Goal: Navigation & Orientation: Find specific page/section

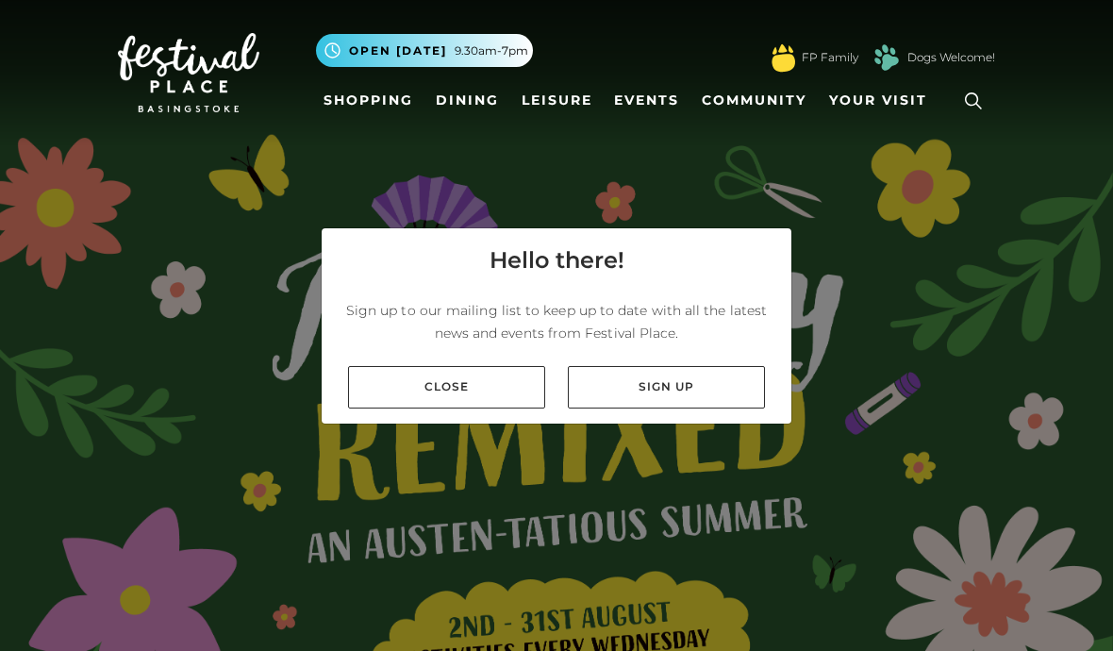
click at [486, 408] on link "Close" at bounding box center [446, 387] width 197 height 42
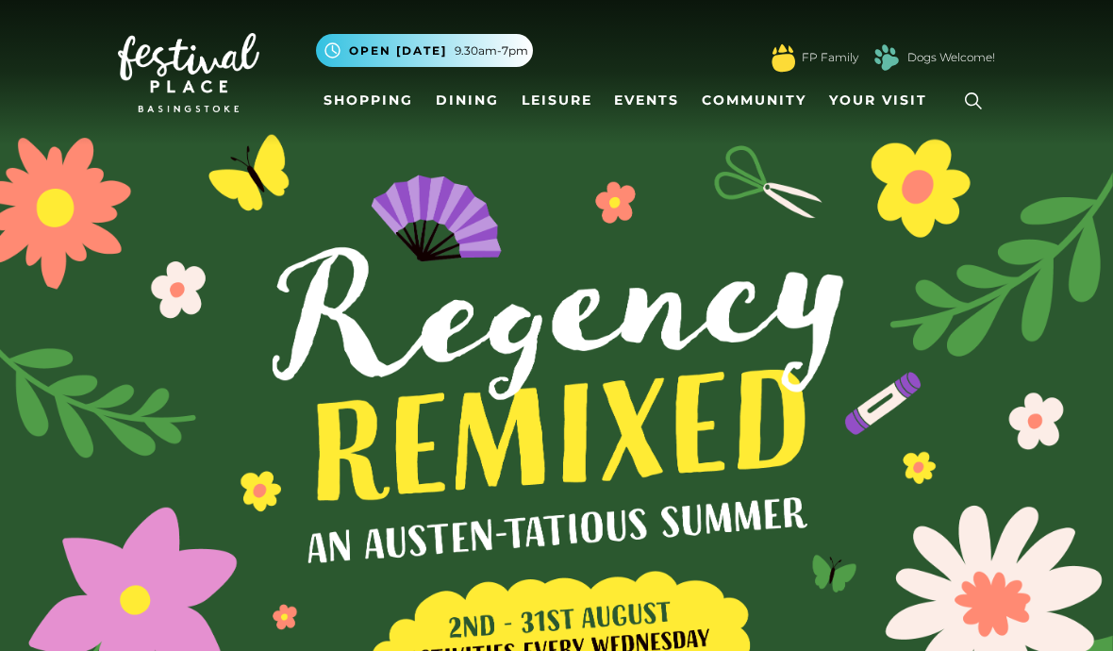
click at [456, 112] on link "Dining" at bounding box center [467, 100] width 78 height 35
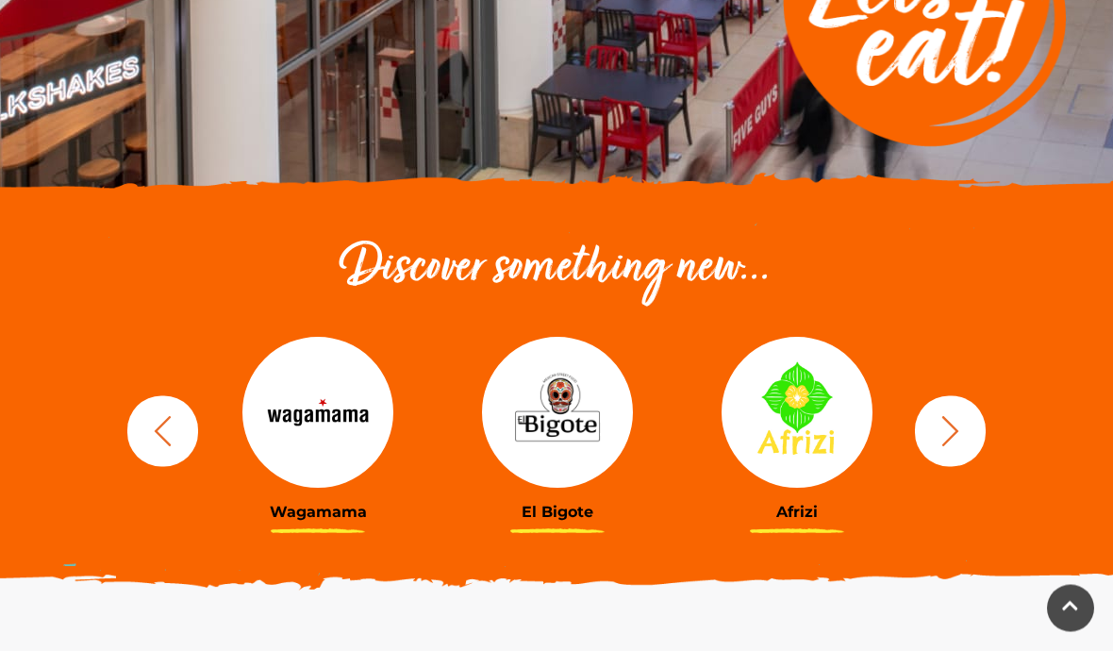
scroll to position [460, 0]
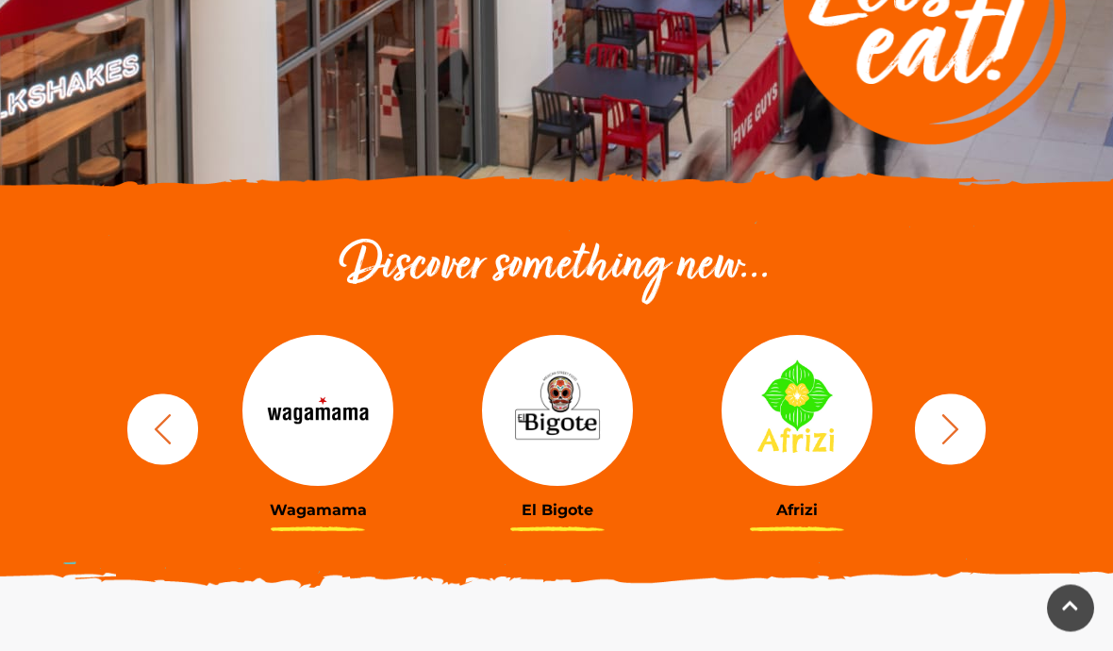
click at [971, 425] on button "button" at bounding box center [950, 429] width 71 height 71
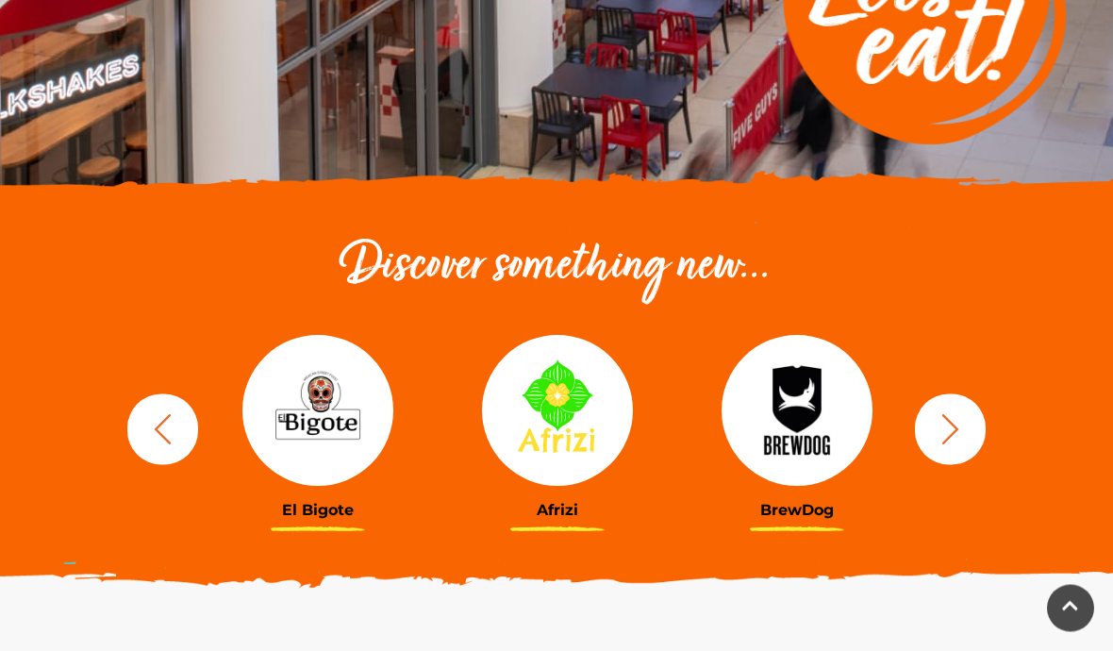
click at [961, 430] on icon "button" at bounding box center [950, 429] width 35 height 35
click at [935, 435] on icon "button" at bounding box center [950, 429] width 35 height 35
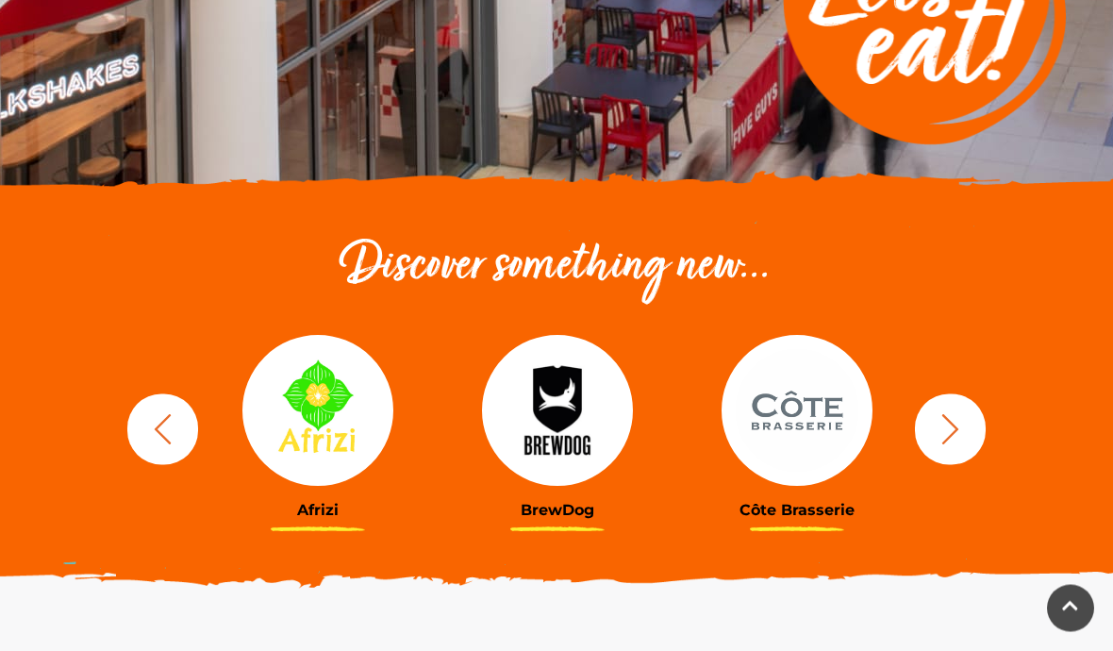
click at [934, 440] on icon "button" at bounding box center [950, 429] width 35 height 35
click at [952, 429] on icon "button" at bounding box center [950, 429] width 35 height 35
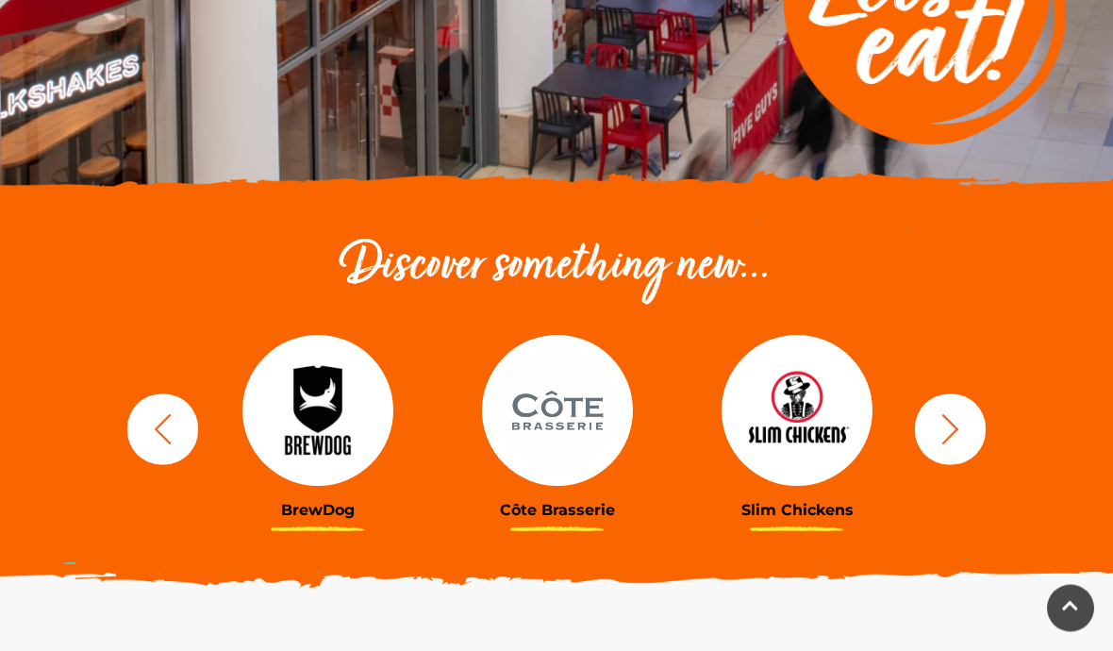
click at [945, 433] on icon "button" at bounding box center [950, 429] width 35 height 35
click at [937, 433] on icon "button" at bounding box center [950, 429] width 35 height 35
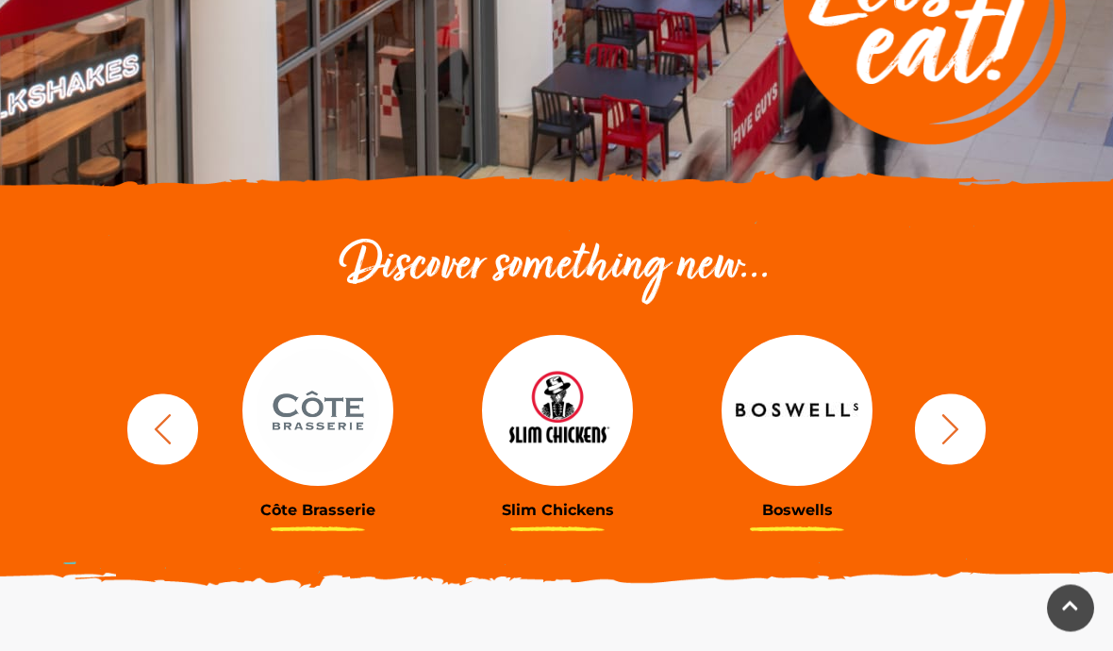
click at [943, 426] on icon "button" at bounding box center [950, 429] width 35 height 35
click at [938, 431] on icon "button" at bounding box center [950, 429] width 35 height 35
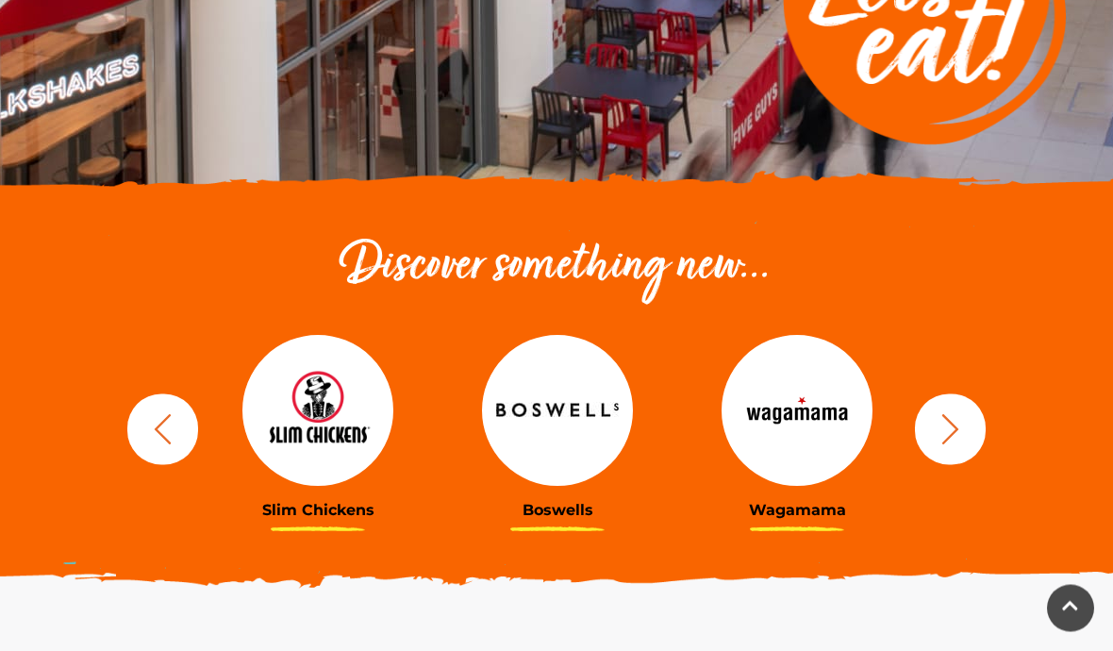
click at [952, 422] on icon "button" at bounding box center [950, 429] width 17 height 30
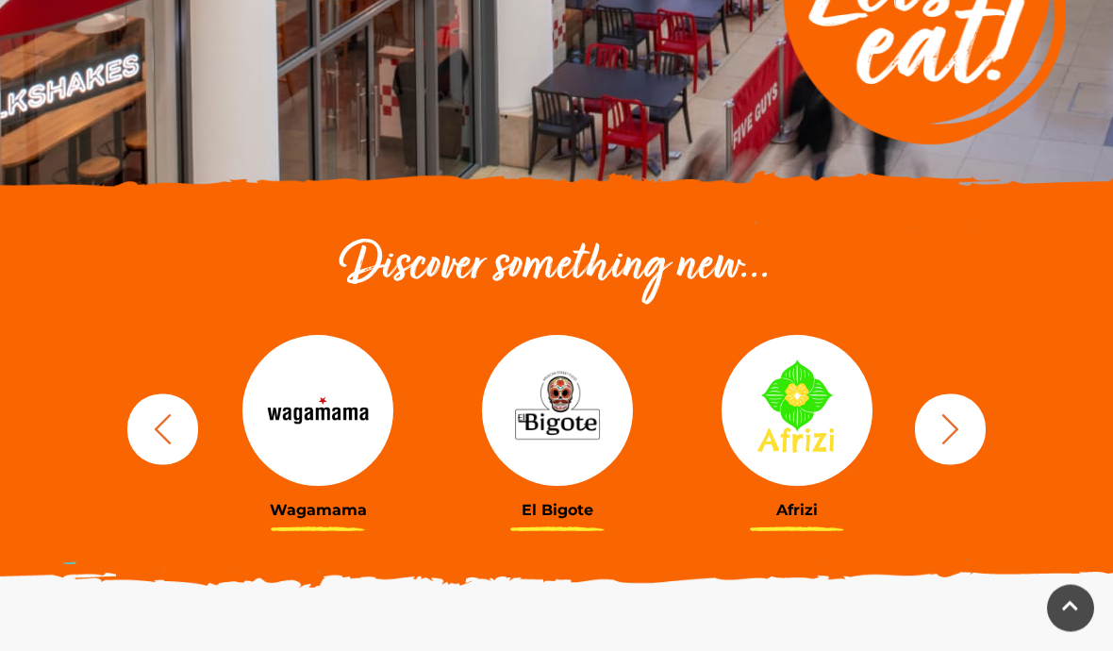
click at [941, 410] on button "button" at bounding box center [950, 429] width 71 height 71
click at [946, 428] on icon "button" at bounding box center [950, 429] width 35 height 35
click at [957, 427] on icon "button" at bounding box center [950, 429] width 17 height 30
click at [948, 422] on icon "button" at bounding box center [950, 429] width 35 height 35
click at [950, 421] on icon "button" at bounding box center [950, 429] width 17 height 30
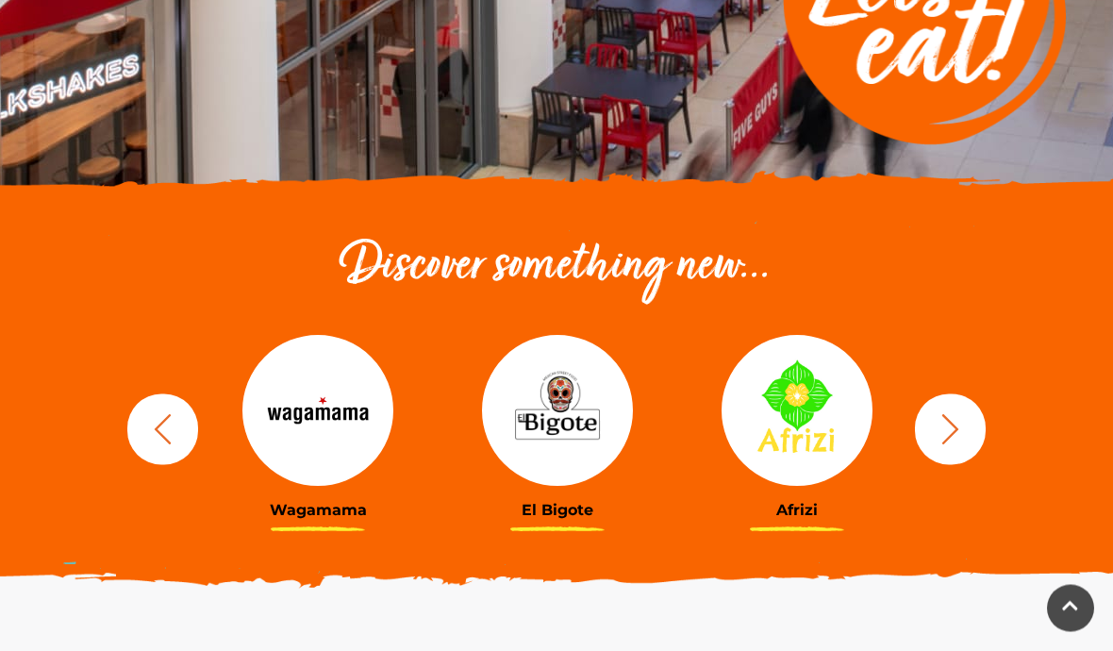
click at [951, 421] on icon "button" at bounding box center [950, 429] width 17 height 30
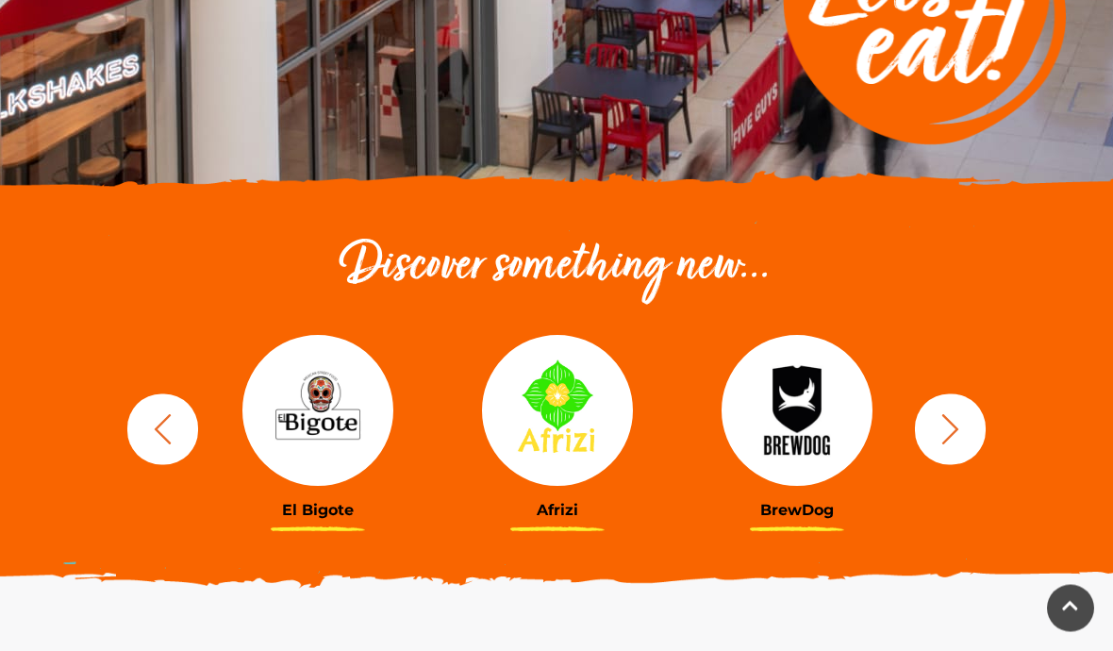
click at [958, 420] on icon "button" at bounding box center [950, 429] width 35 height 35
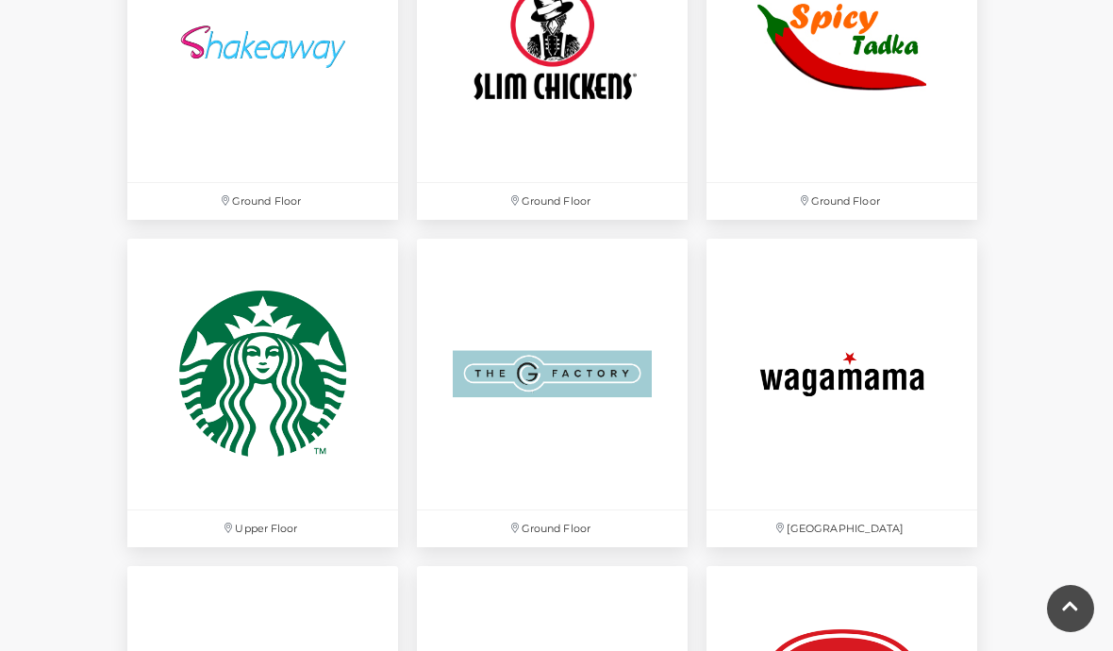
scroll to position [4943, 0]
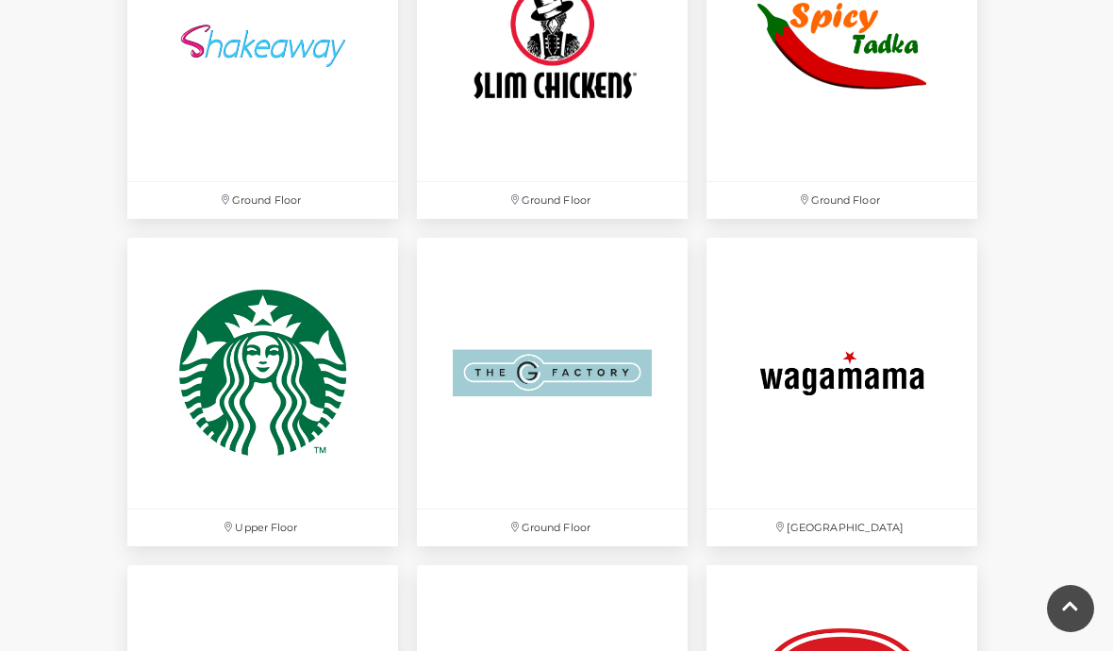
click at [520, 72] on img at bounding box center [552, 45] width 271 height 271
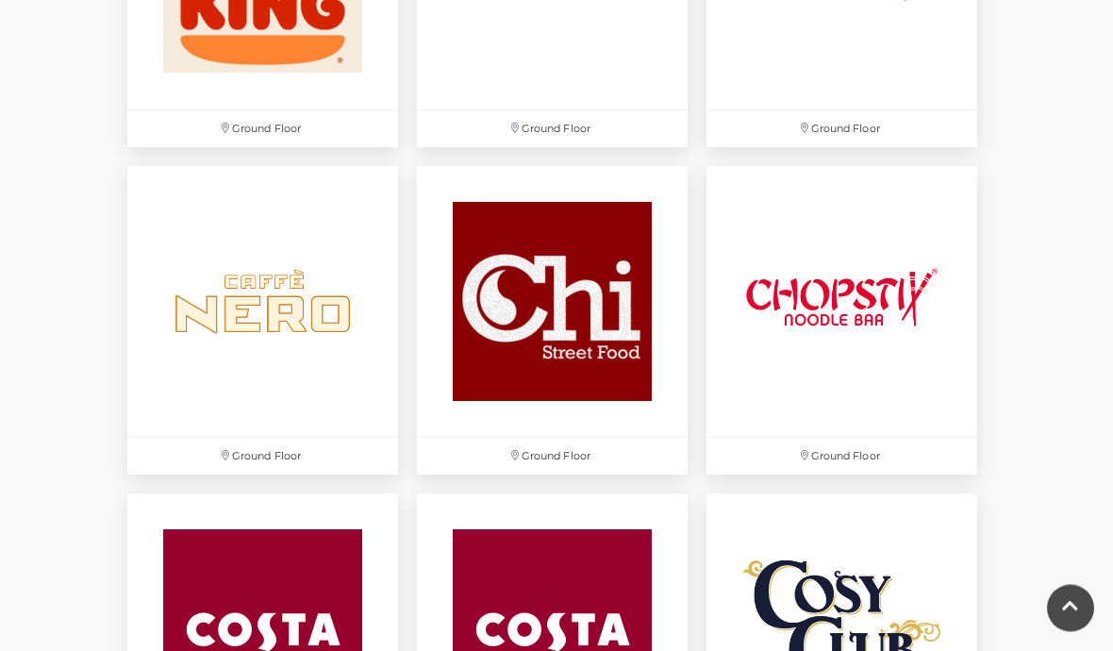
scroll to position [2070, 0]
click at [944, 344] on img at bounding box center [842, 301] width 271 height 271
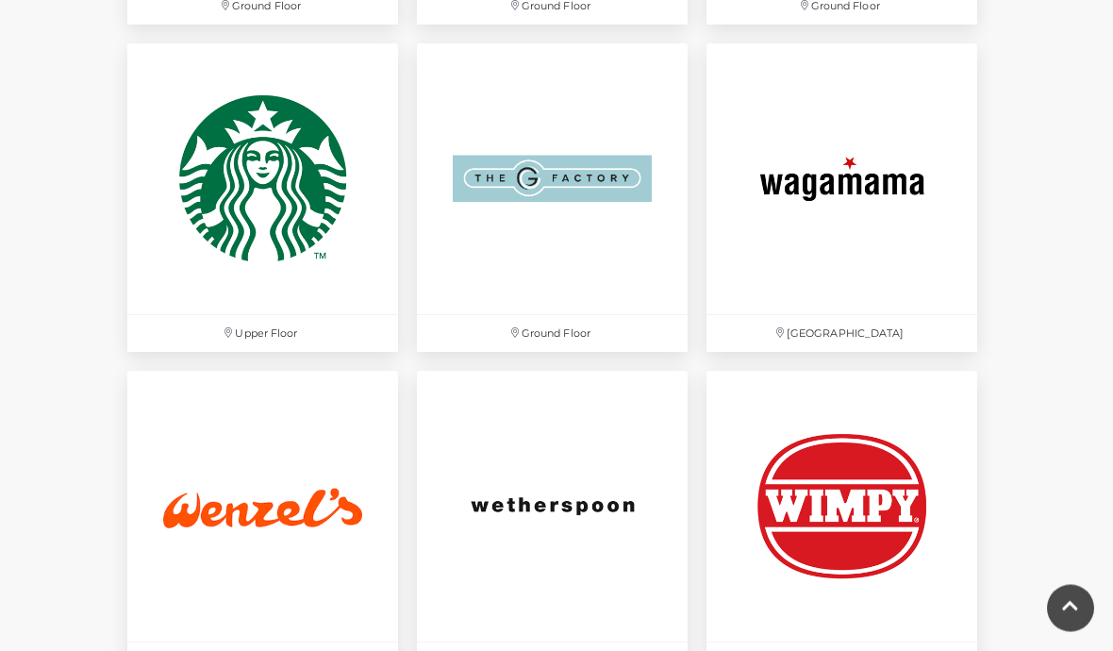
scroll to position [5137, 0]
click at [652, 507] on img at bounding box center [552, 506] width 271 height 271
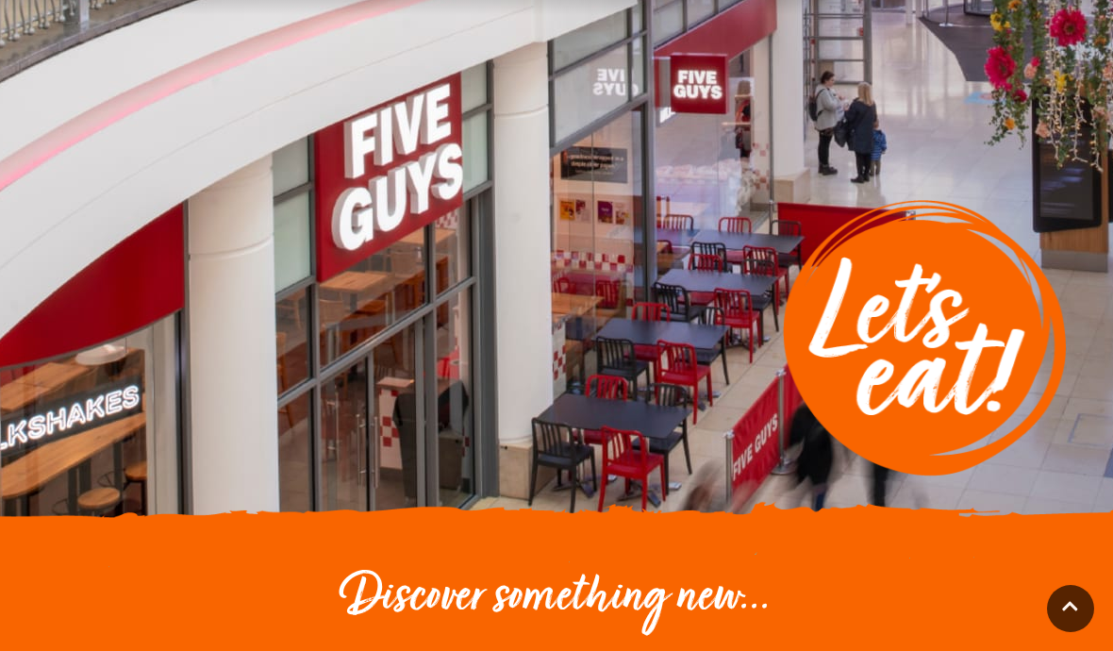
scroll to position [0, 0]
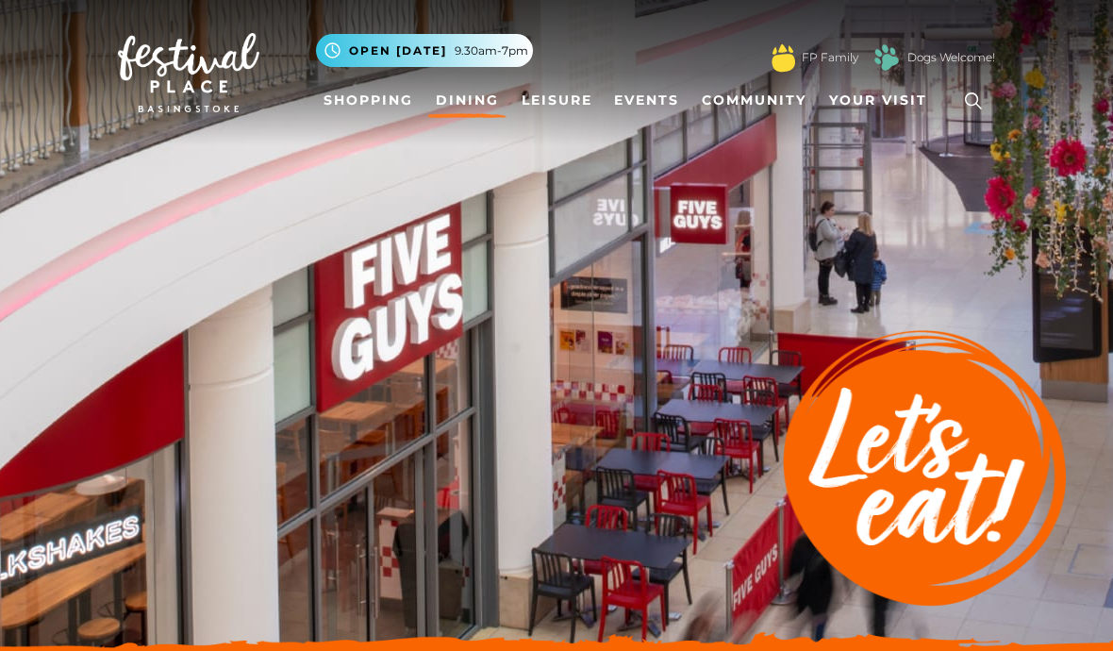
click at [391, 137] on nav "Toggle navigation .st5{fill:none;stroke:#FFFFFF;stroke-width:2.29;stroke-miterl…" at bounding box center [556, 72] width 1113 height 145
click at [374, 102] on link "Shopping" at bounding box center [368, 100] width 105 height 35
click at [352, 100] on link "Shopping" at bounding box center [368, 100] width 105 height 35
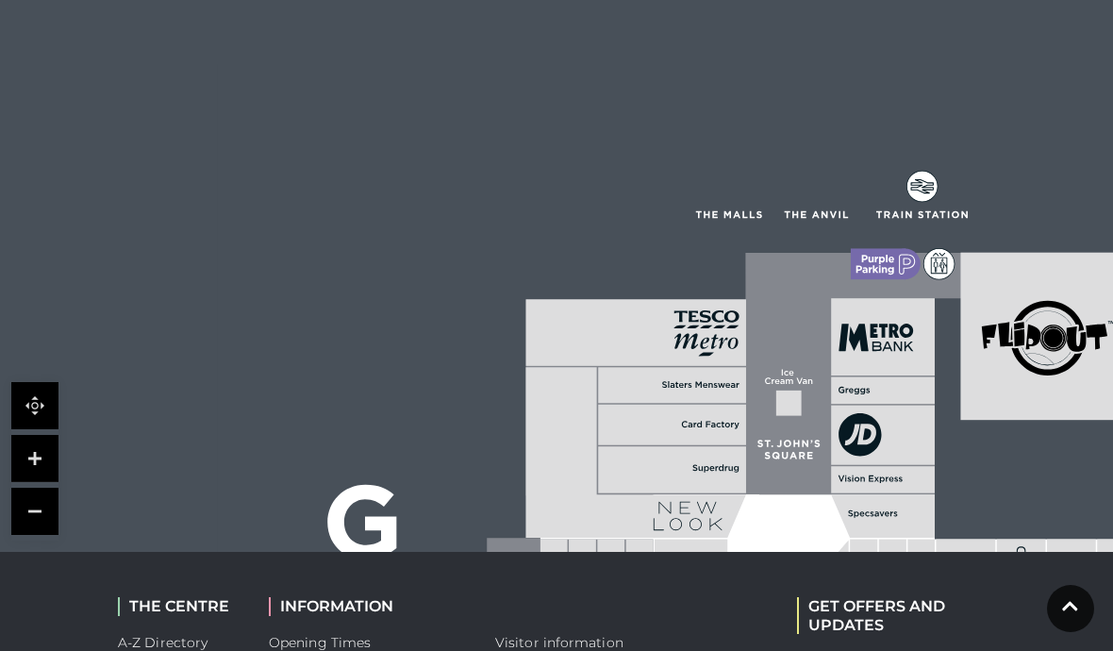
scroll to position [1295, 0]
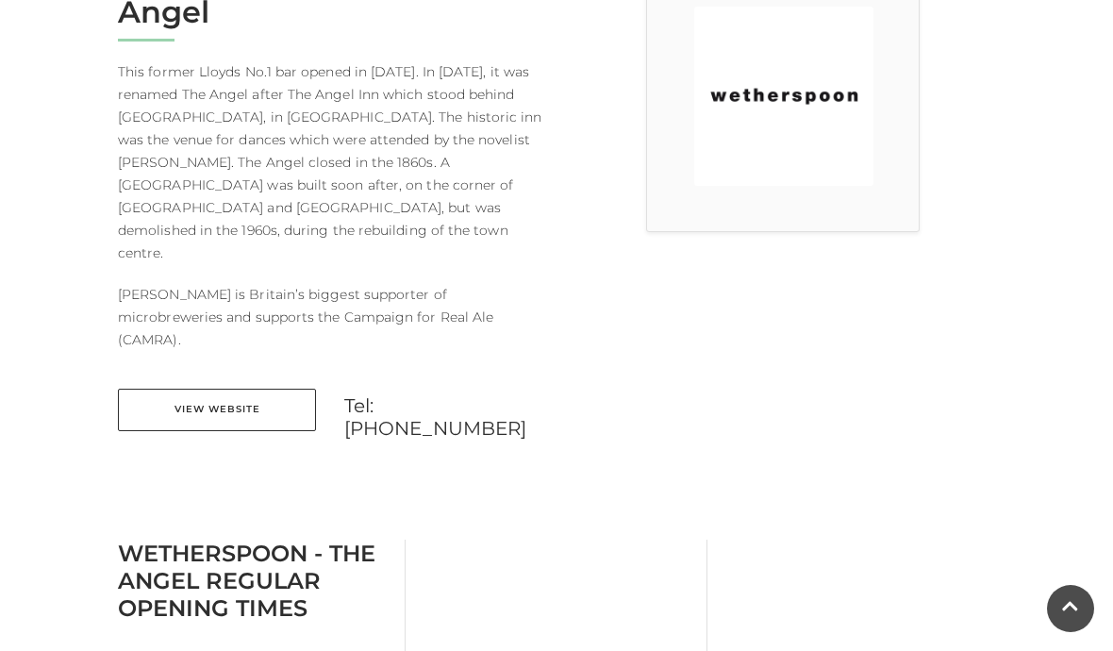
scroll to position [586, 0]
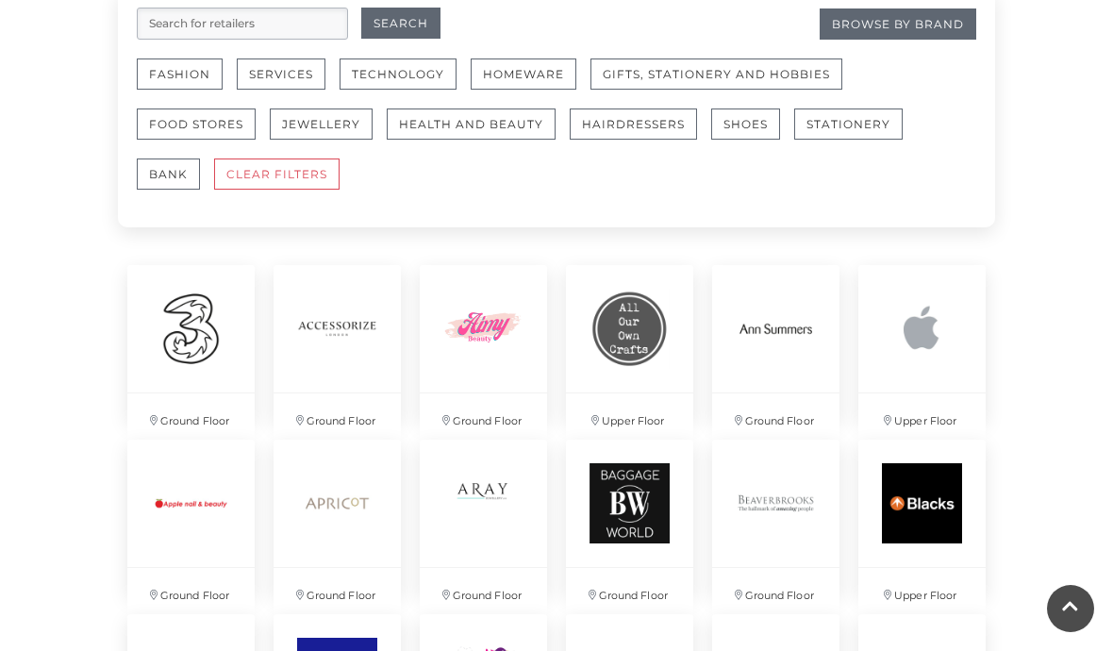
scroll to position [1199, 0]
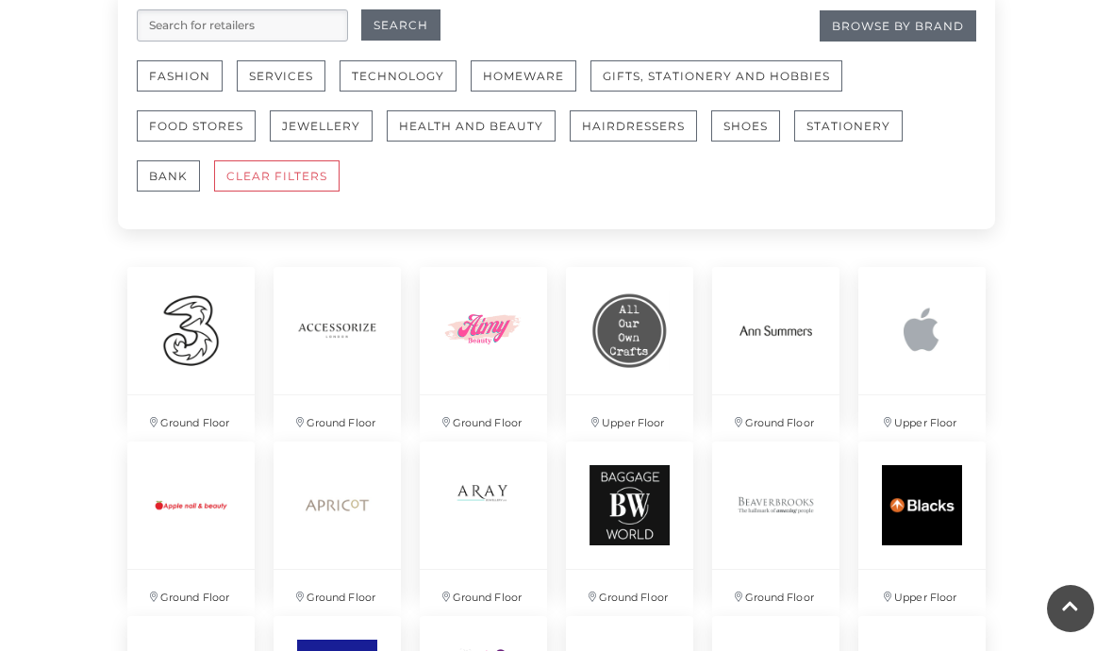
click at [916, 344] on img at bounding box center [921, 330] width 127 height 127
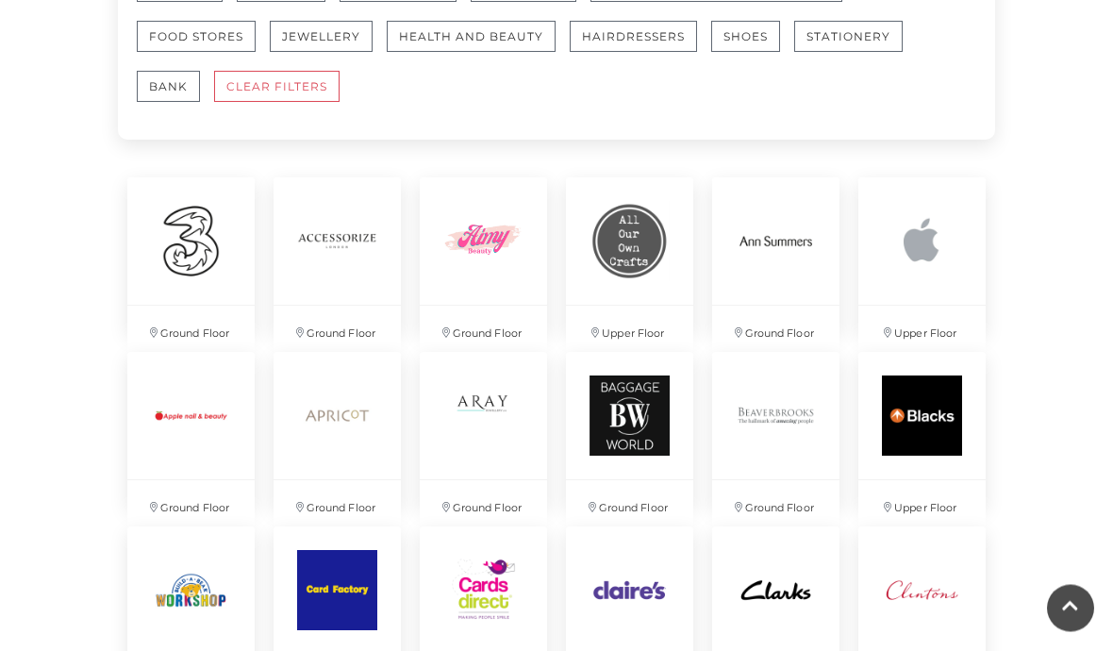
scroll to position [1289, 0]
click at [949, 258] on img at bounding box center [921, 240] width 127 height 127
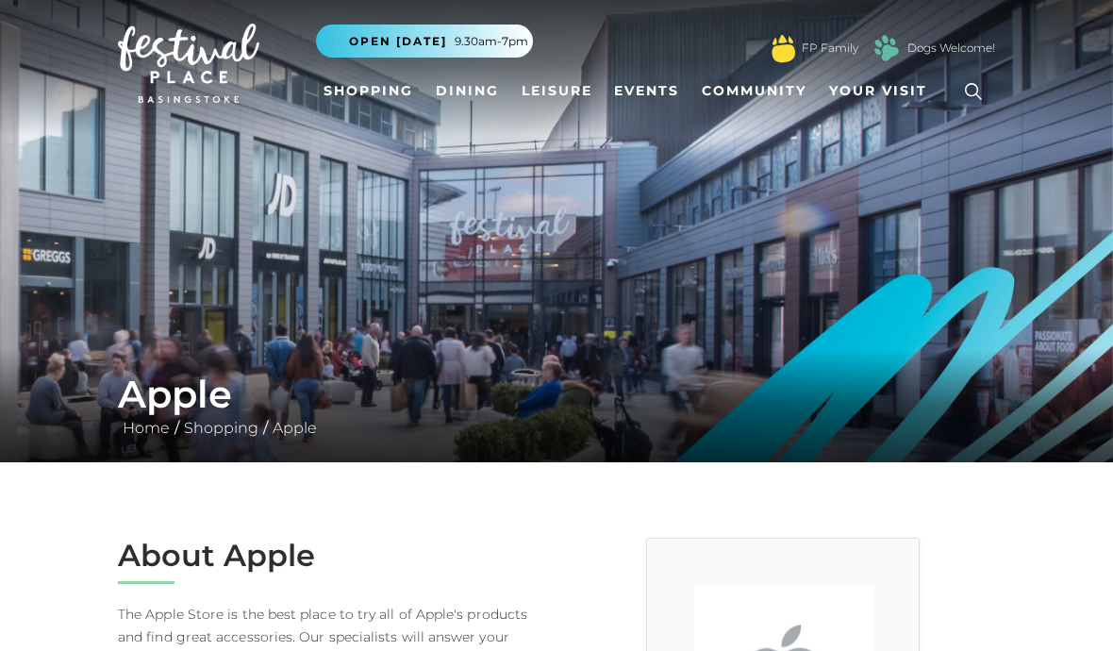
scroll to position [10, 0]
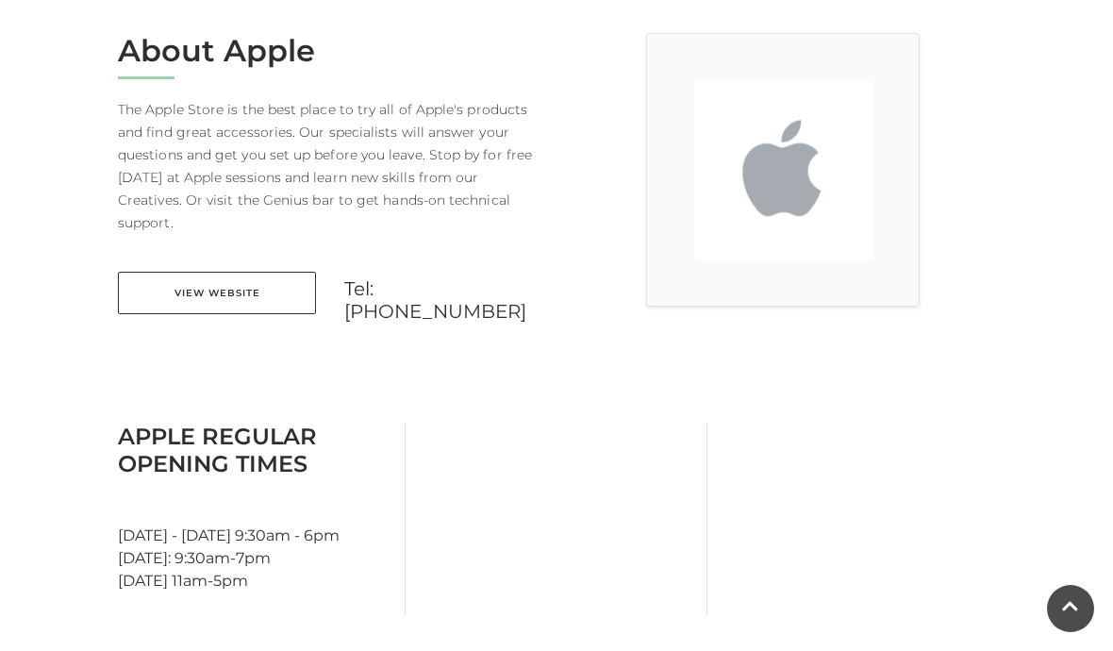
scroll to position [545, 0]
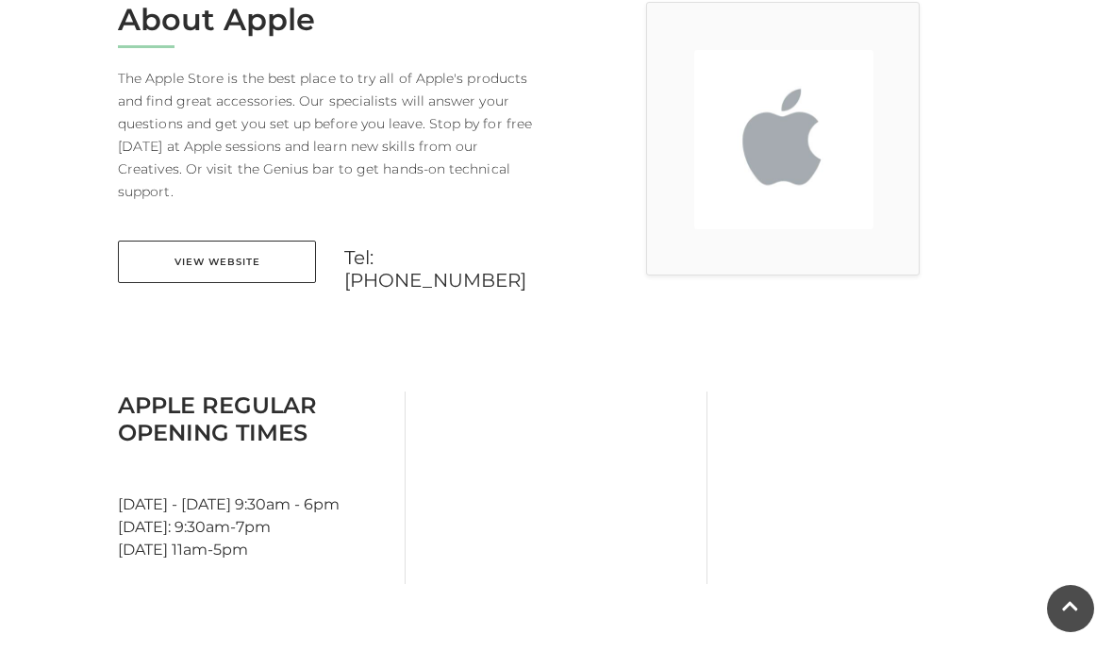
click at [242, 241] on link "View Website" at bounding box center [217, 262] width 198 height 42
